Goal: Find specific page/section

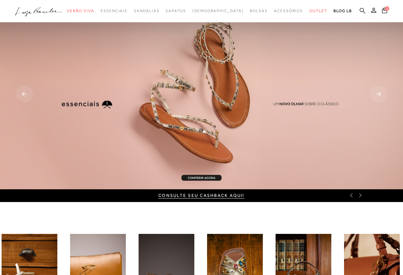
click at [362, 9] on icon at bounding box center [363, 11] width 6 height 6
click at [362, 11] on icon at bounding box center [363, 11] width 6 height 6
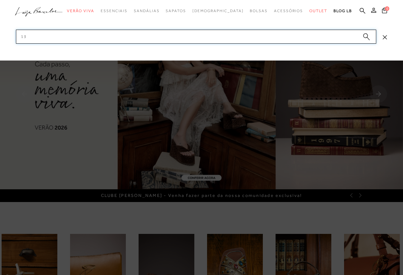
type input "1"
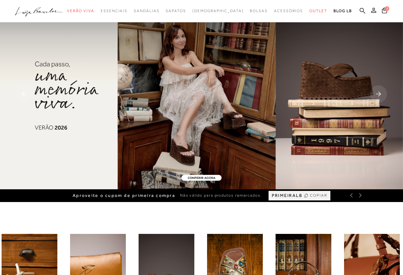
drag, startPoint x: 363, startPoint y: 11, endPoint x: 146, endPoint y: 15, distance: 217.4
click at [363, 11] on icon at bounding box center [363, 11] width 6 height 6
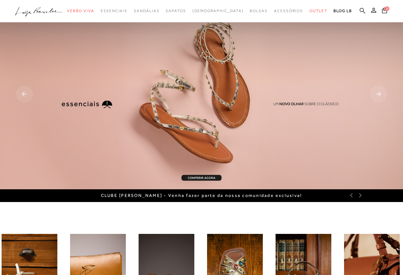
click at [361, 11] on icon at bounding box center [363, 11] width 6 height 6
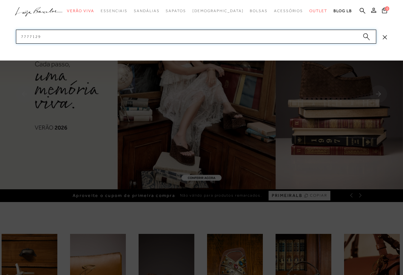
type input "77771293"
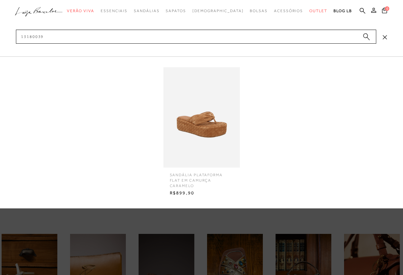
type input "13180039"
